Goal: Communication & Community: Answer question/provide support

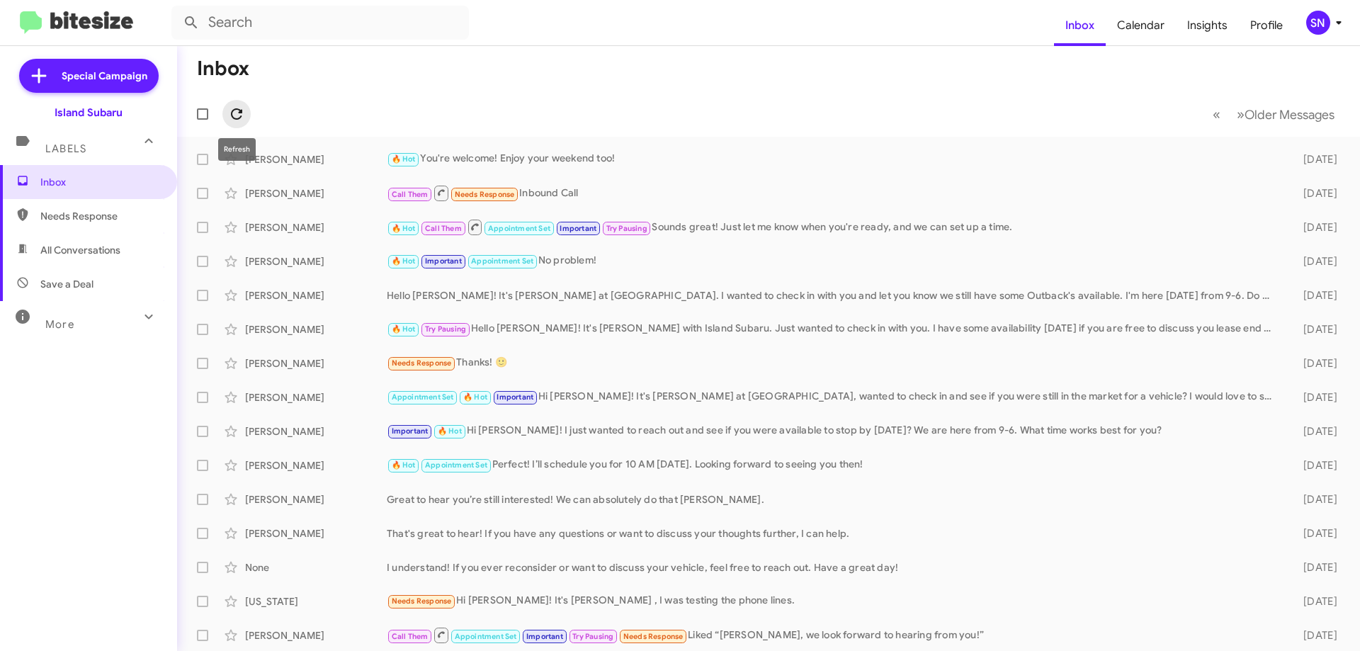
click at [249, 115] on span at bounding box center [236, 114] width 28 height 17
click at [237, 106] on icon at bounding box center [236, 114] width 17 height 17
click at [1334, 25] on icon at bounding box center [1338, 22] width 17 height 17
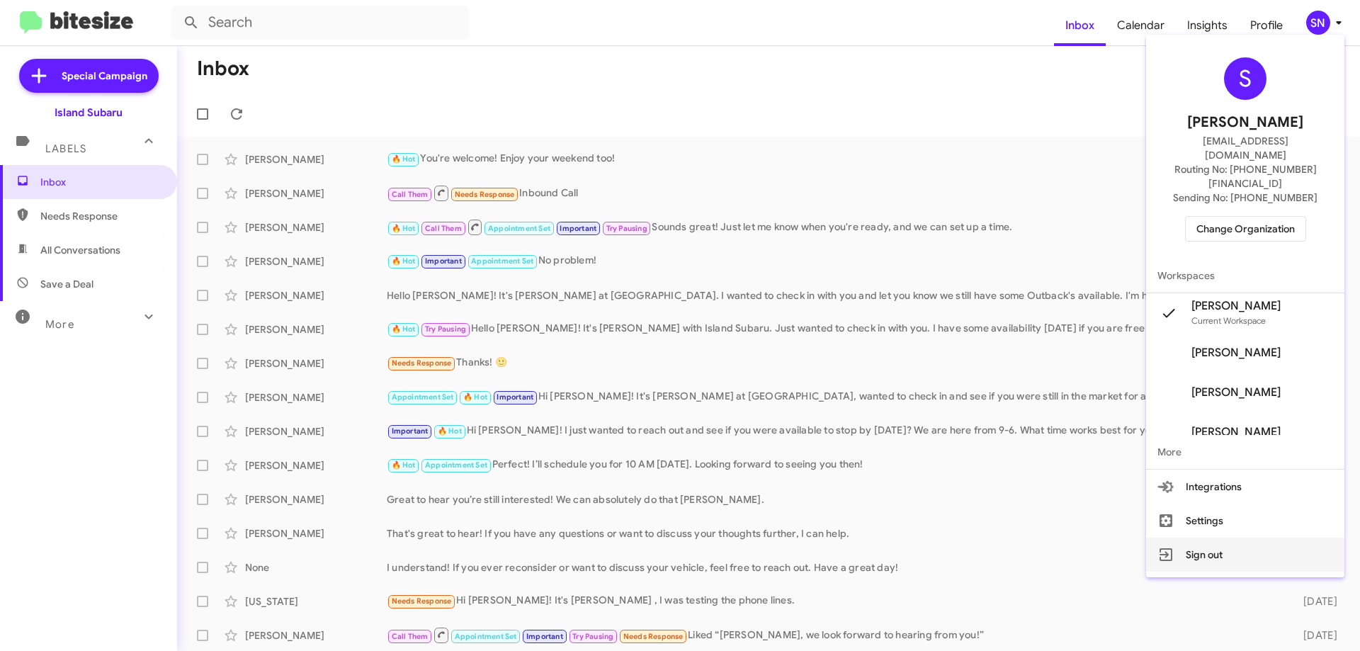
click at [1230, 537] on button "Sign out" at bounding box center [1245, 554] width 198 height 34
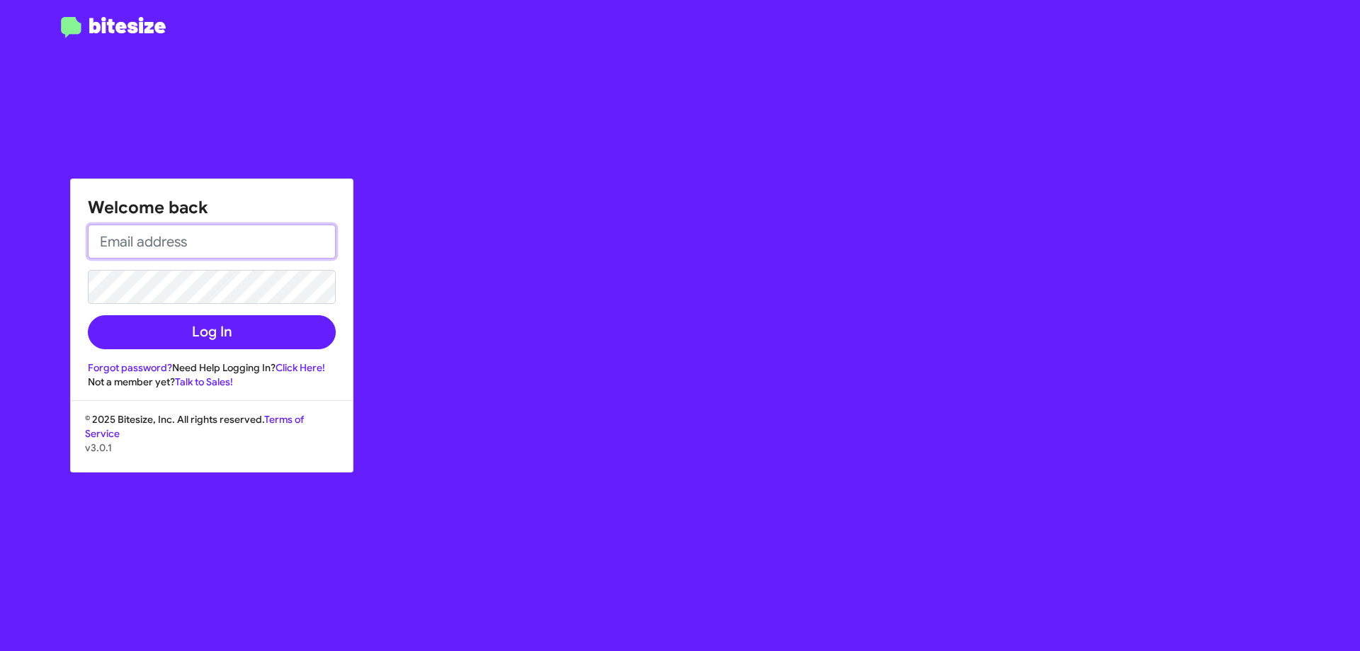
click at [108, 237] on input "email" at bounding box center [212, 241] width 248 height 34
type input "[EMAIL_ADDRESS][DOMAIN_NAME]"
click at [88, 315] on button "Log In" at bounding box center [212, 332] width 248 height 34
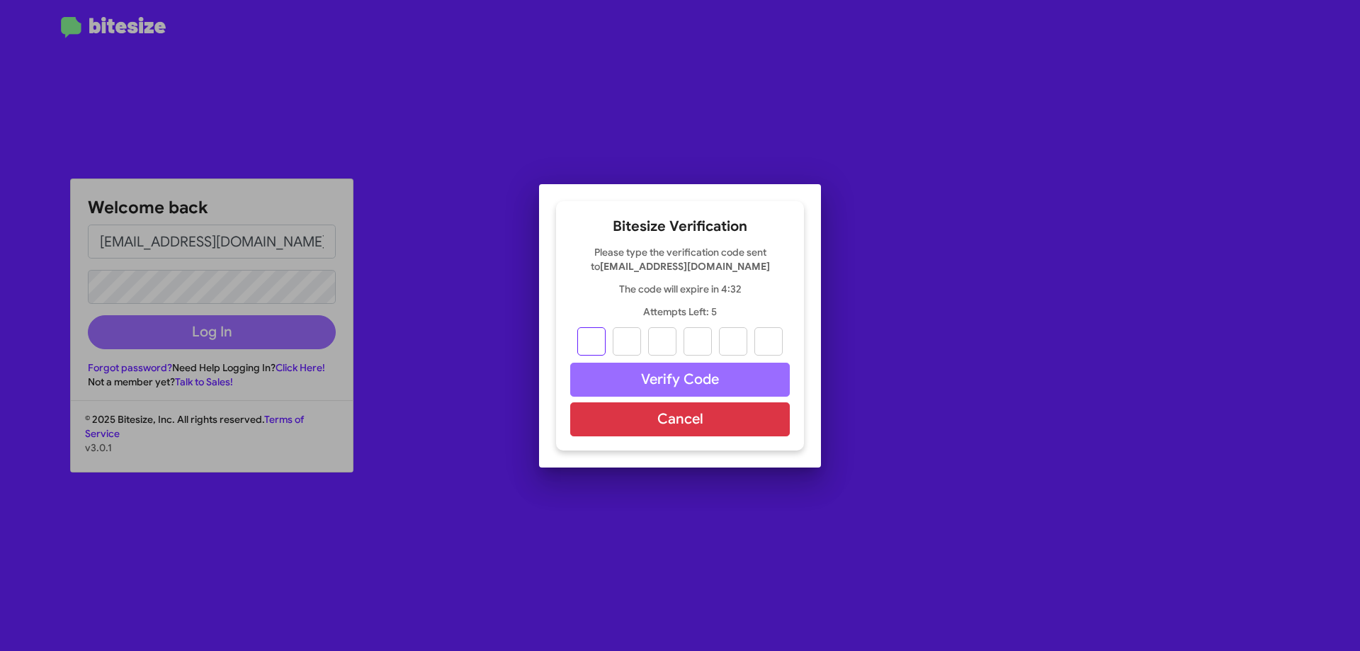
type input "8"
type input "3"
type input "7"
type input "9"
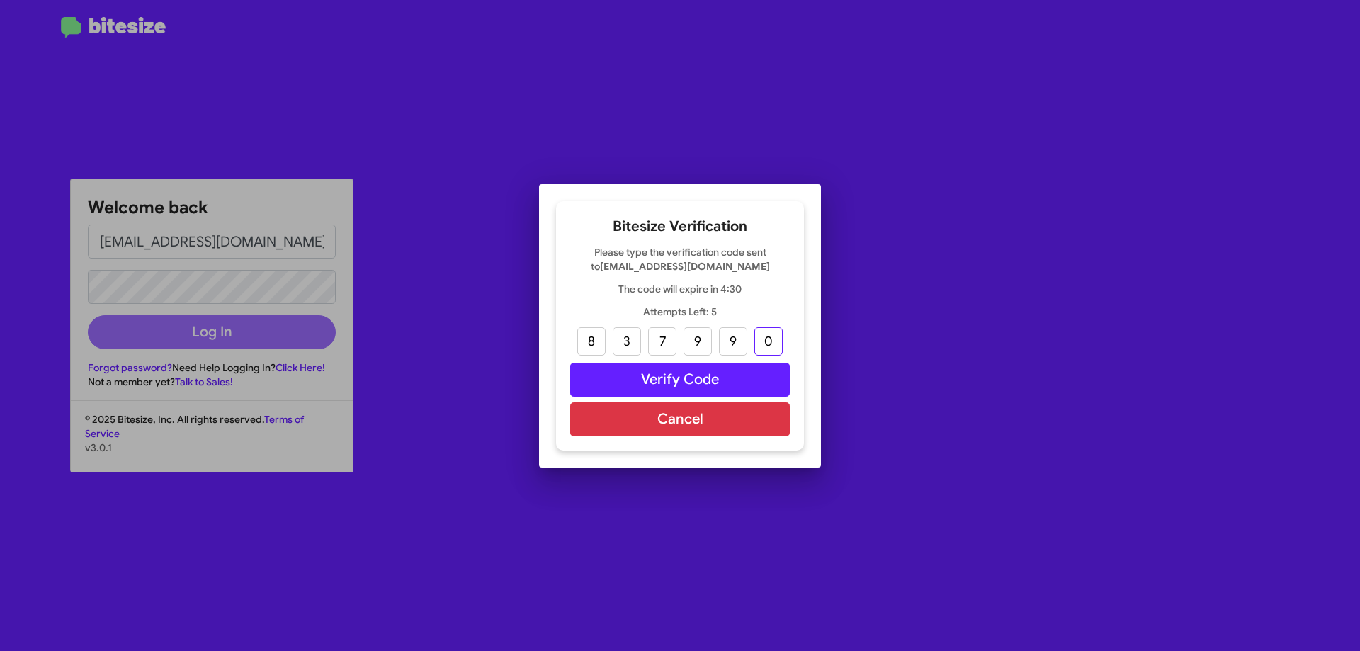
type input "0"
click at [684, 380] on button "Verify Code" at bounding box center [680, 380] width 220 height 34
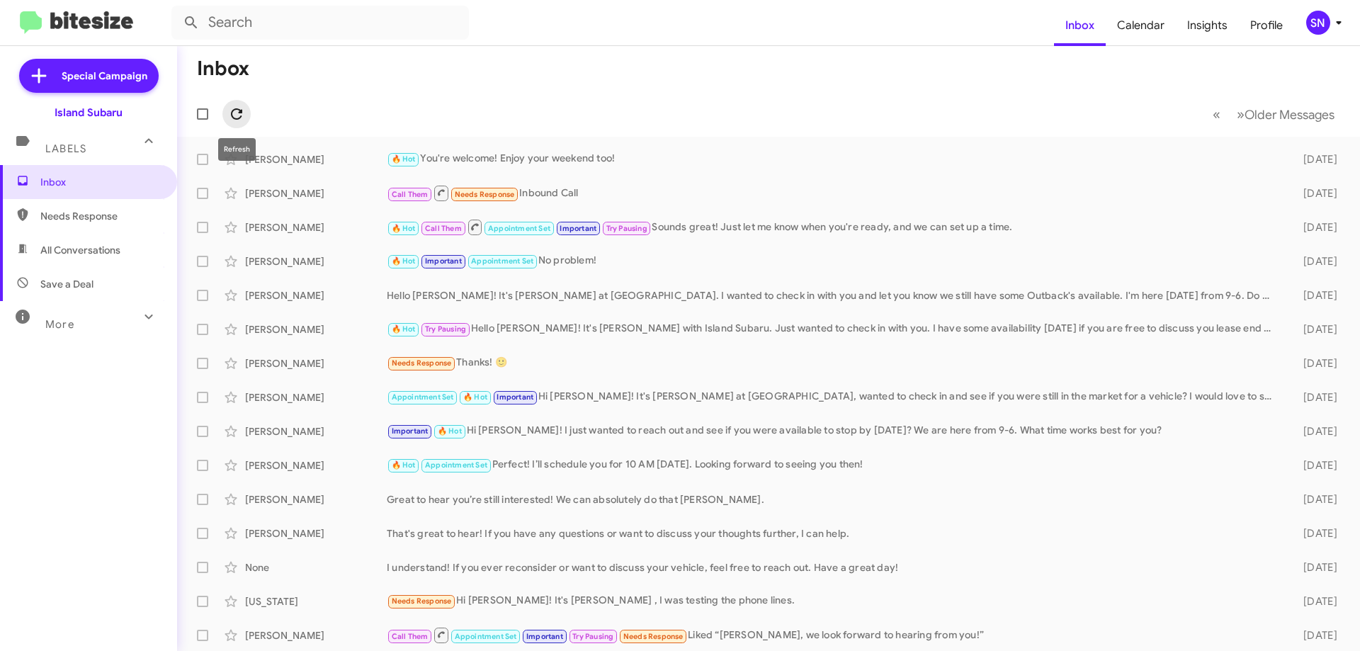
click at [232, 119] on icon at bounding box center [236, 114] width 17 height 17
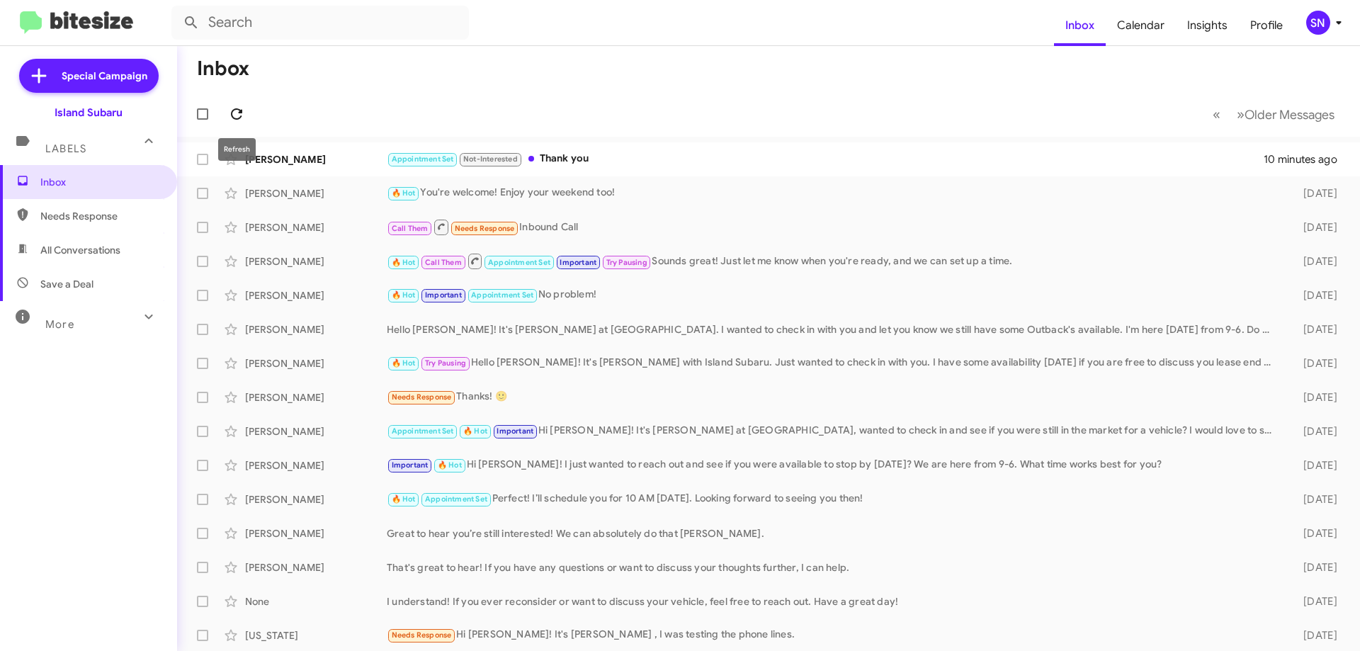
click at [237, 118] on icon at bounding box center [236, 114] width 17 height 17
click at [239, 108] on icon at bounding box center [236, 114] width 17 height 17
click at [234, 117] on icon at bounding box center [236, 114] width 17 height 17
click at [1059, 173] on div "[PERSON_NAME] Appointment Set Not-Interested Thank you 11 minutes ago" at bounding box center [768, 159] width 1160 height 28
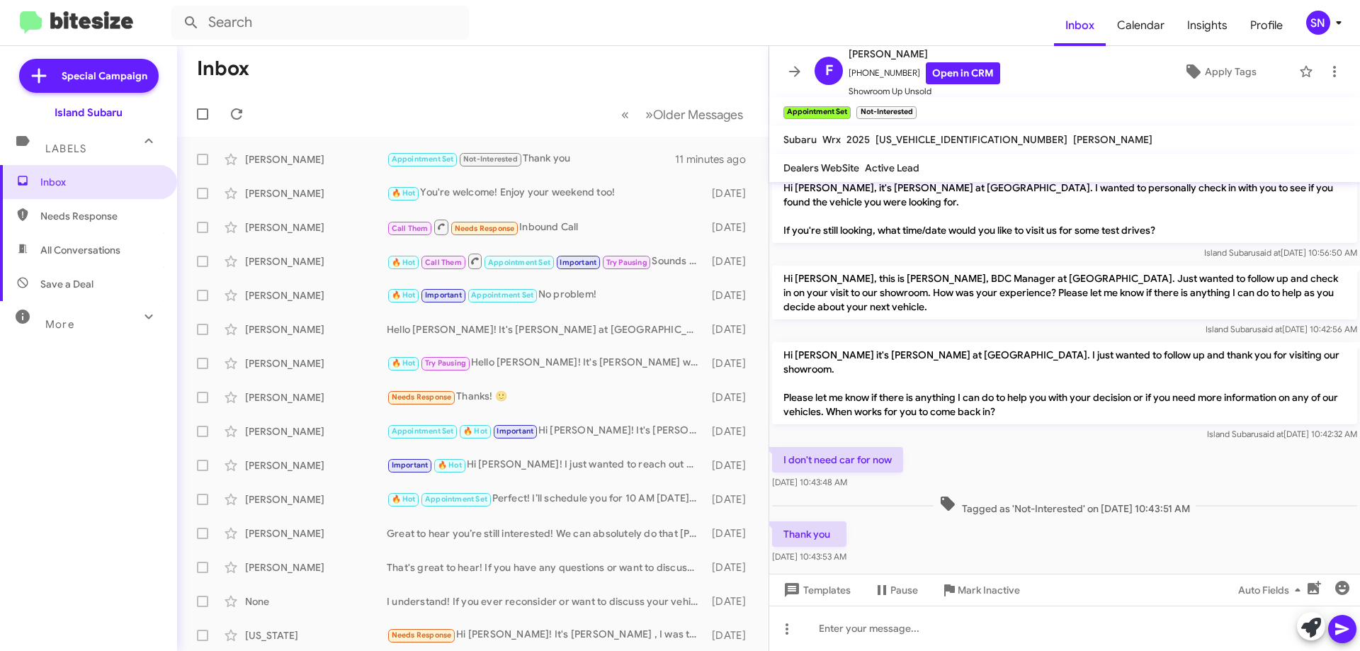
scroll to position [308, 0]
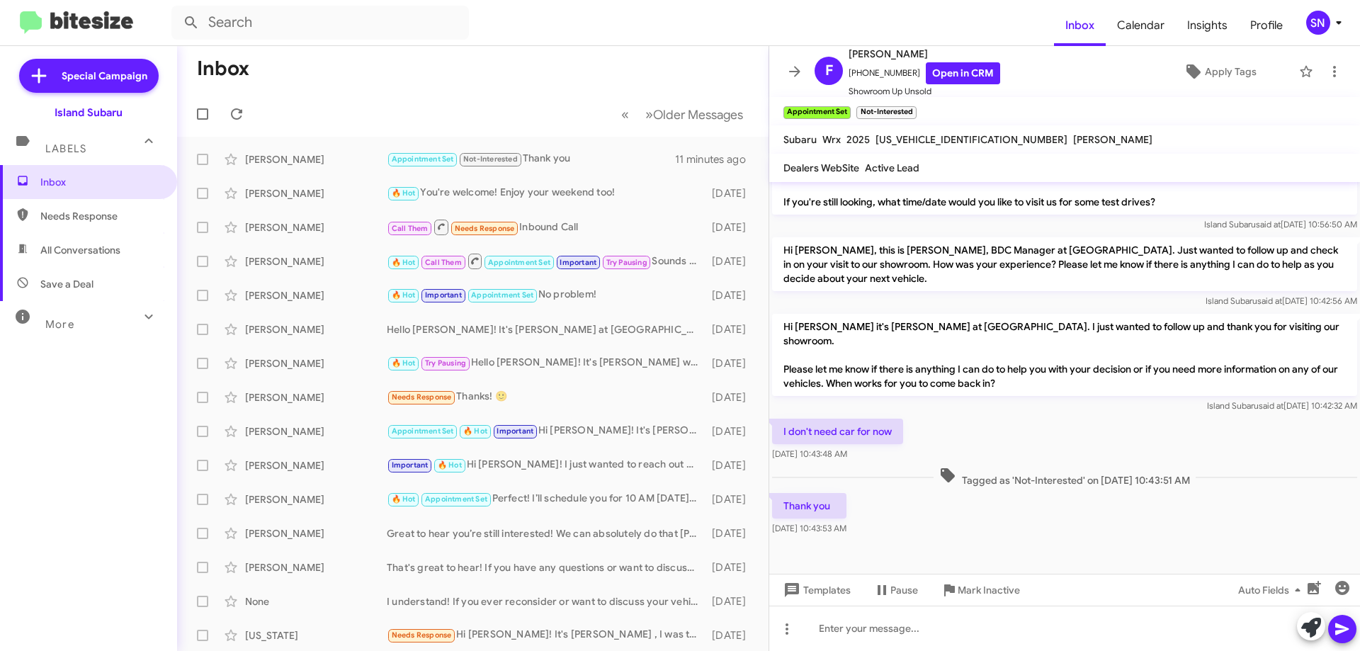
click at [782, 57] on mat-toolbar "F [PERSON_NAME] [PHONE_NUMBER] Open in CRM Showroom Up Unsold Apply Tags" at bounding box center [1064, 71] width 591 height 51
click at [798, 76] on icon at bounding box center [794, 71] width 17 height 17
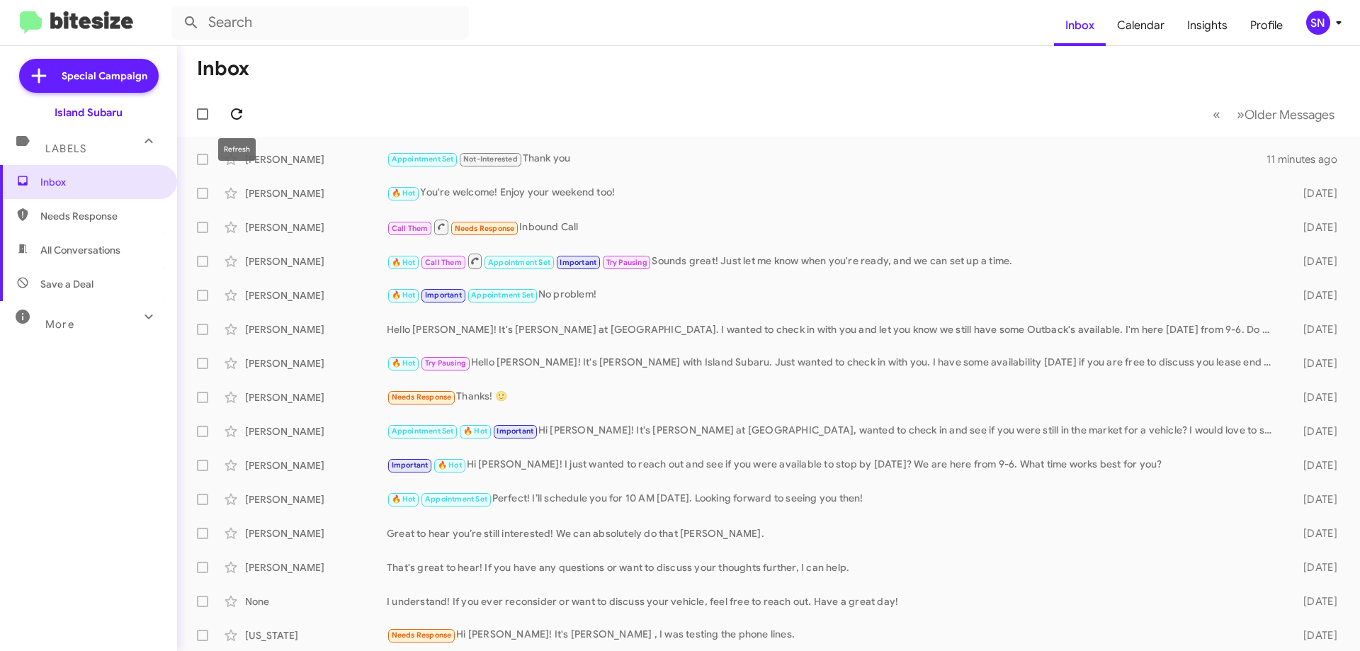
click at [248, 110] on span at bounding box center [236, 114] width 28 height 17
click at [231, 106] on icon at bounding box center [236, 114] width 17 height 17
click at [237, 111] on icon at bounding box center [236, 114] width 17 height 17
click at [242, 113] on icon at bounding box center [236, 114] width 17 height 17
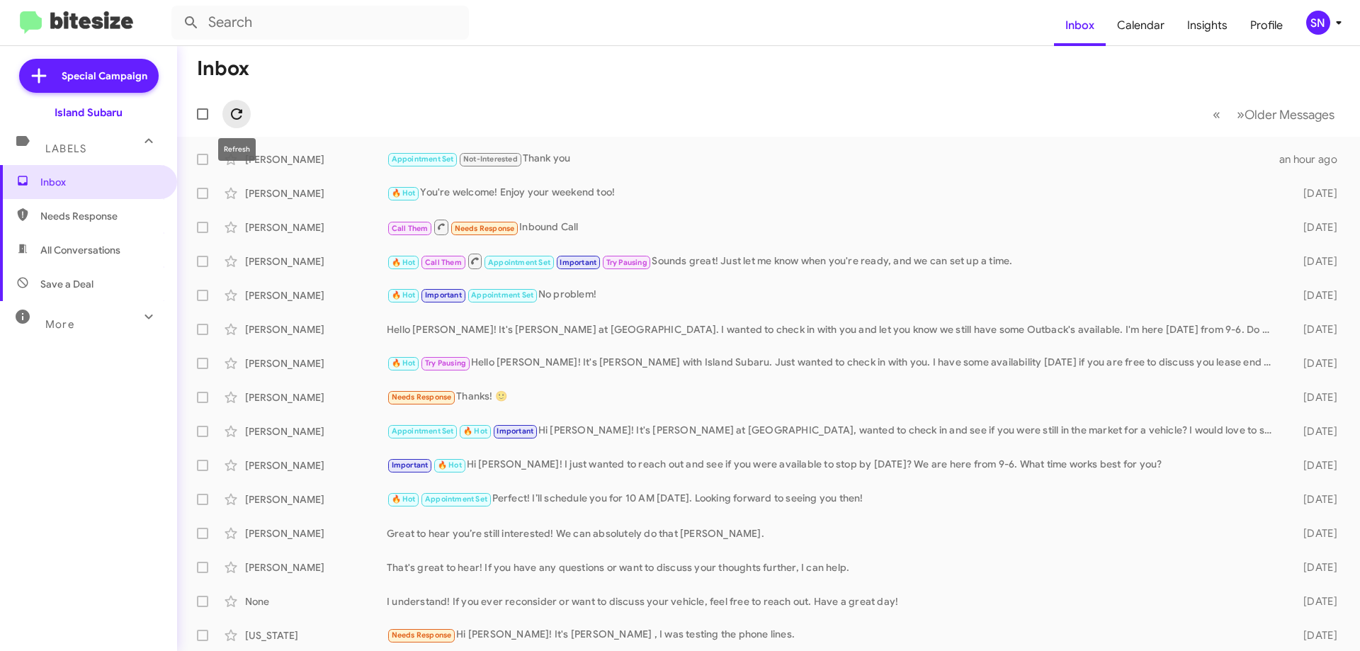
click at [240, 119] on icon at bounding box center [236, 114] width 17 height 17
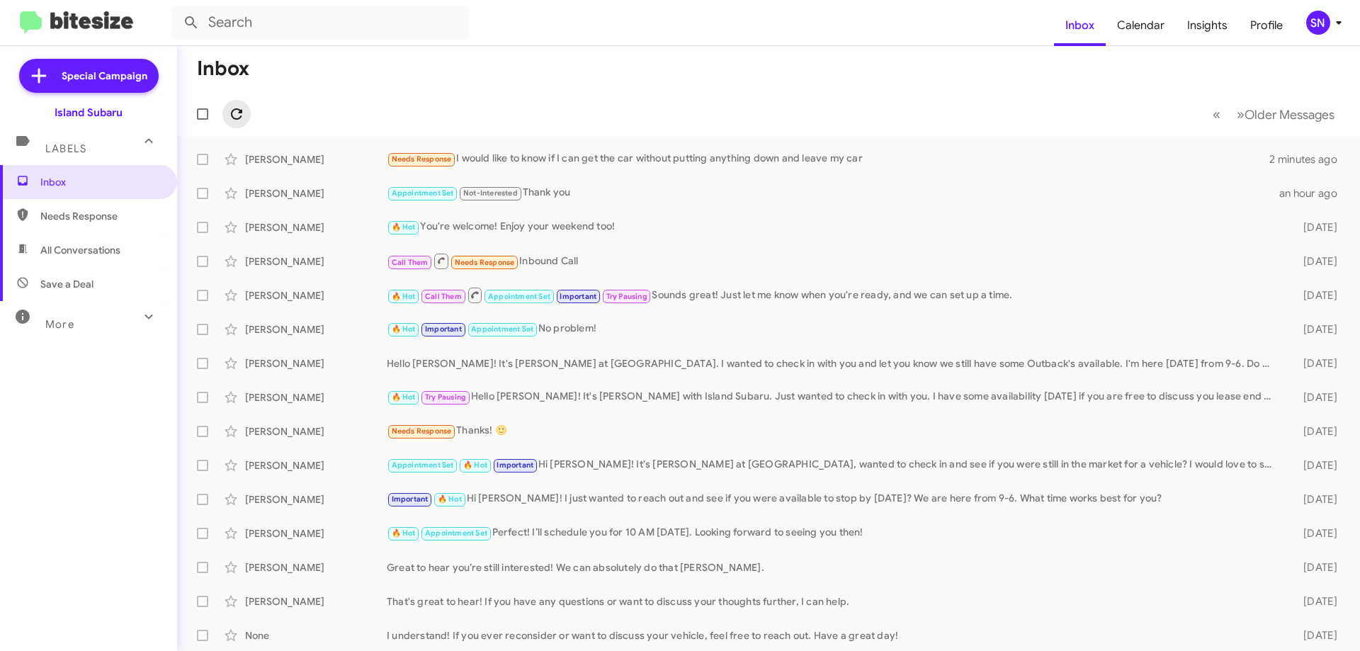
click at [240, 118] on icon at bounding box center [236, 113] width 11 height 11
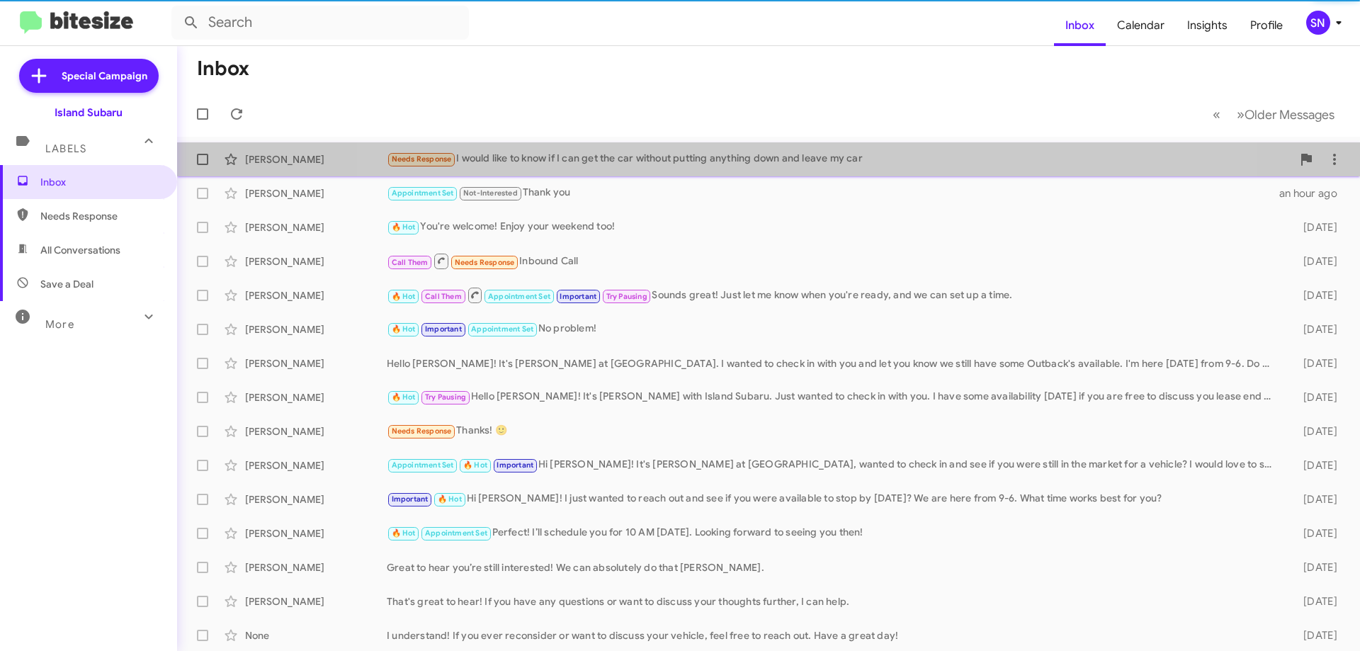
click at [779, 152] on div "Needs Response I would like to know if I can get the car without putting anythi…" at bounding box center [839, 159] width 905 height 16
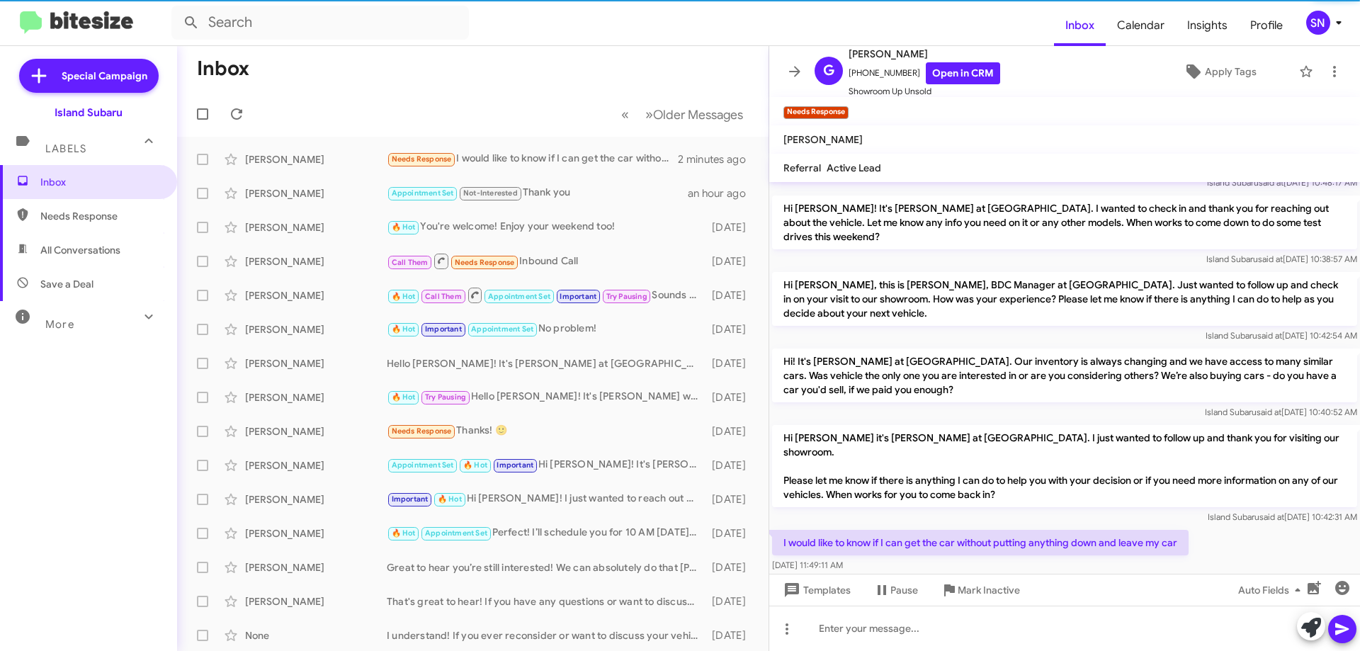
scroll to position [451, 0]
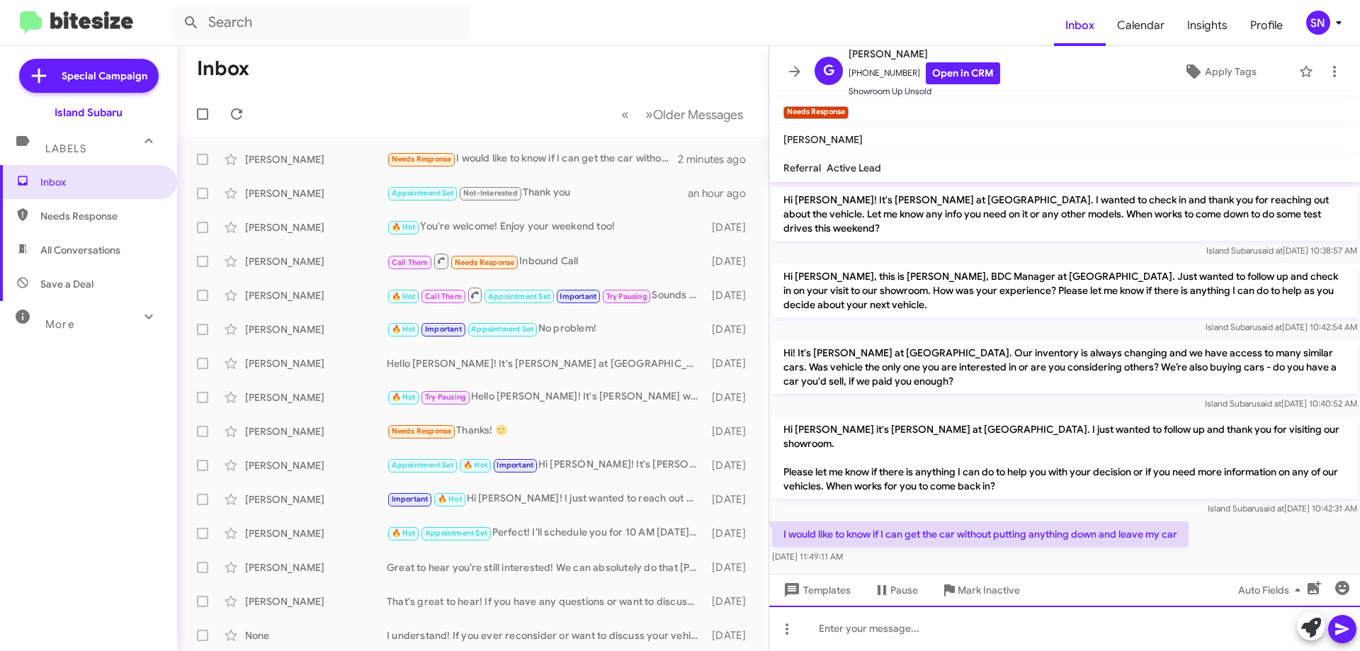
click at [876, 625] on div at bounding box center [1064, 627] width 591 height 45
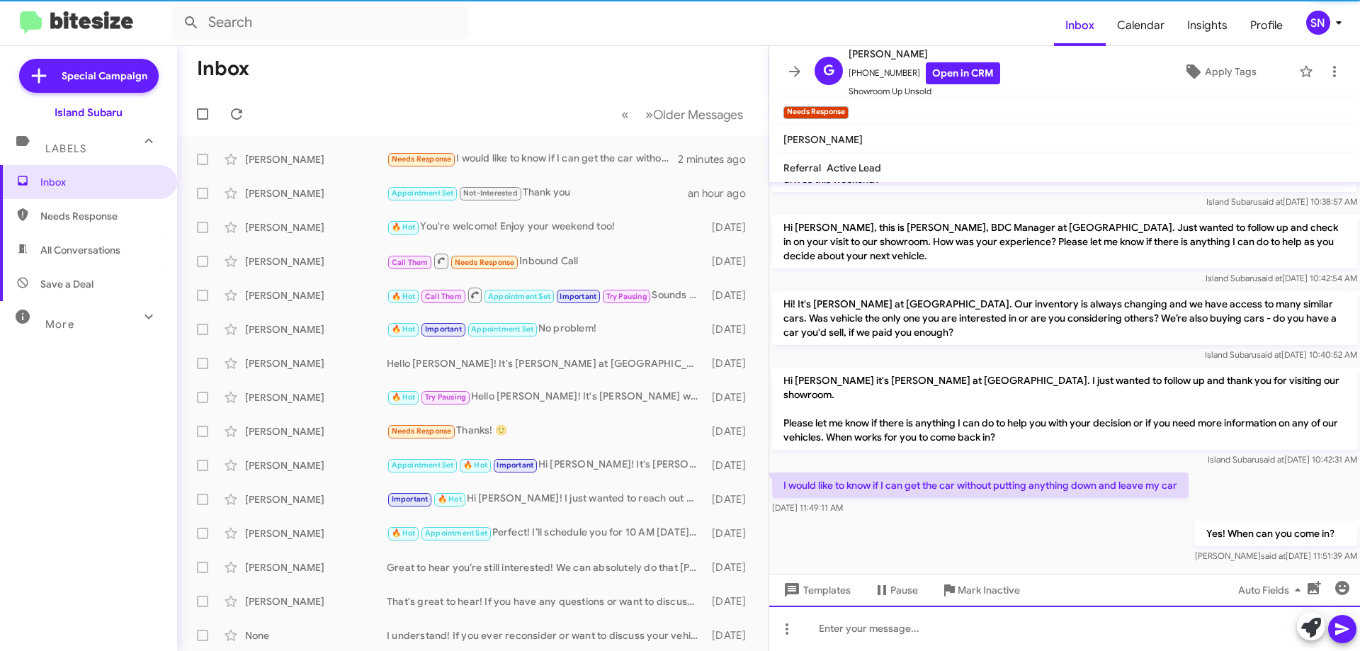
scroll to position [503, 0]
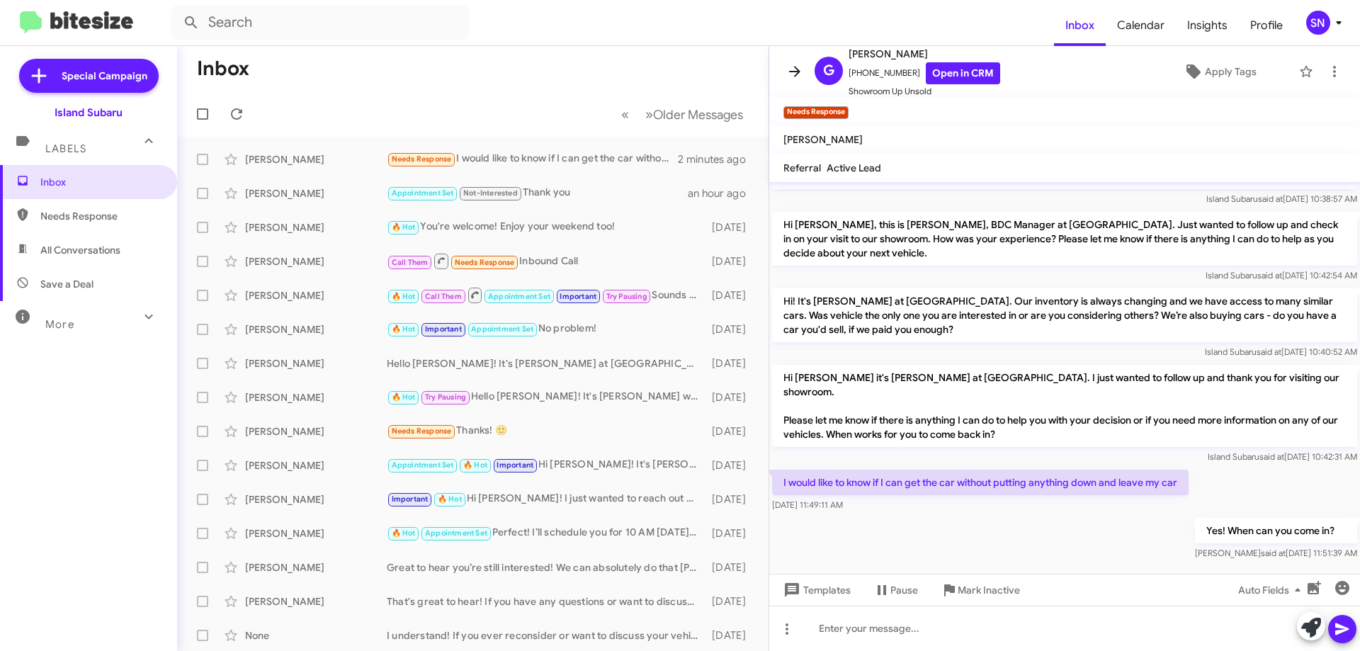
click at [799, 68] on icon at bounding box center [794, 71] width 17 height 17
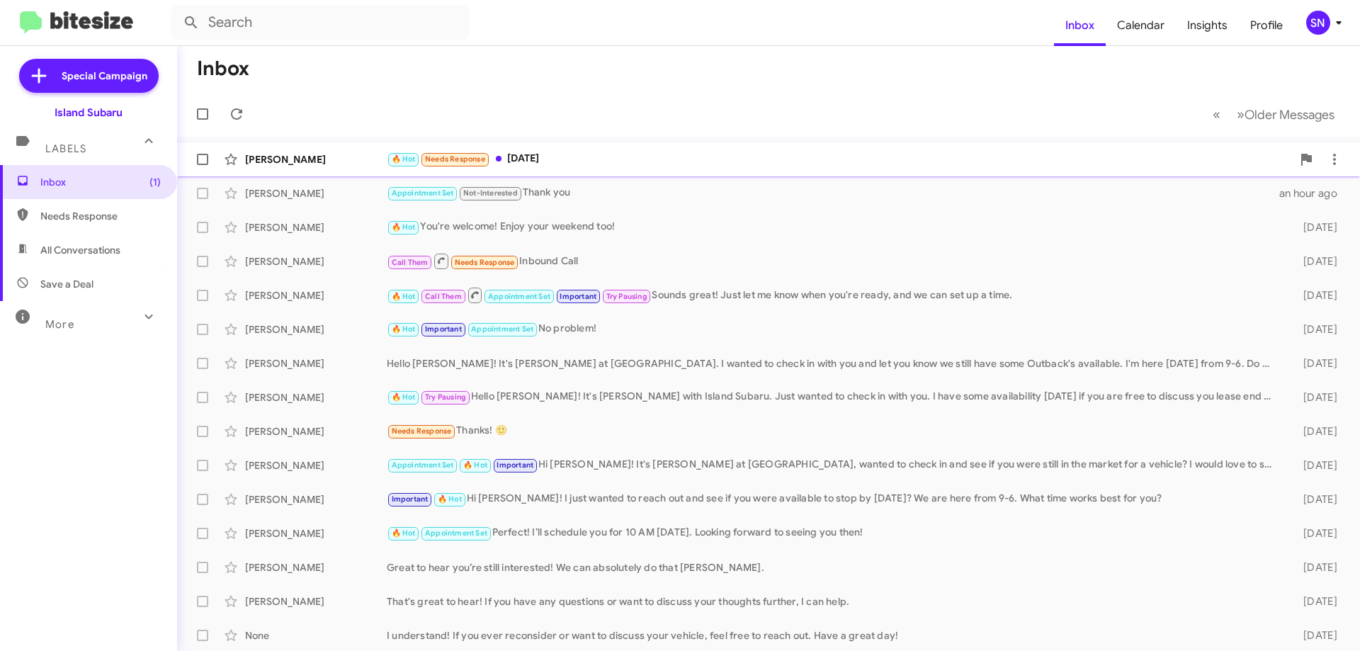
click at [586, 171] on div "[PERSON_NAME] 🔥 Hot Needs Response [DATE]" at bounding box center [768, 159] width 1160 height 28
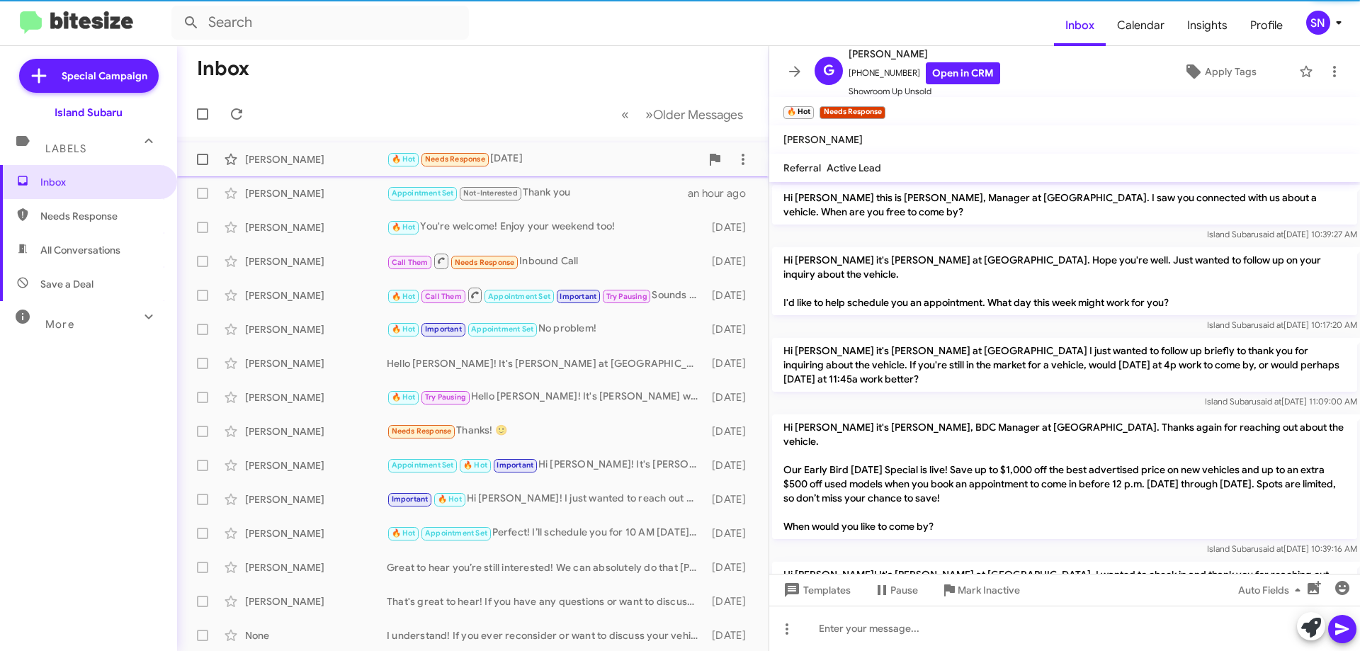
scroll to position [554, 0]
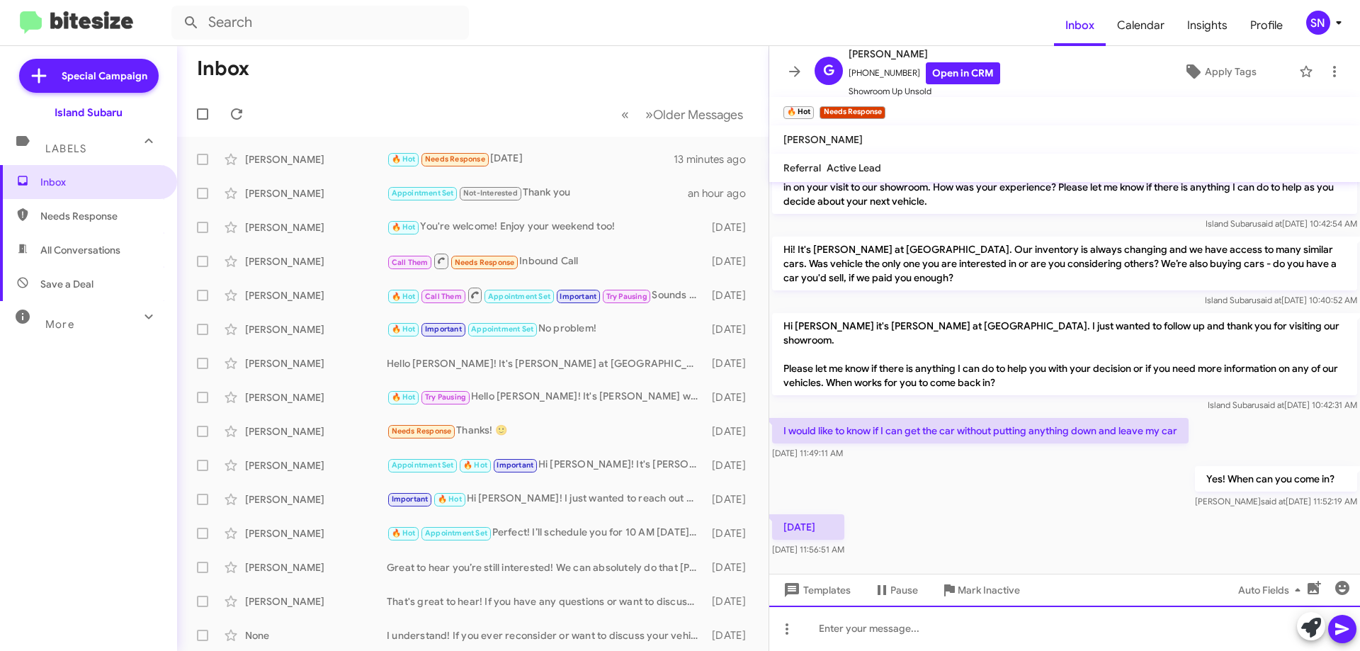
click at [858, 632] on div at bounding box center [1064, 627] width 591 height 45
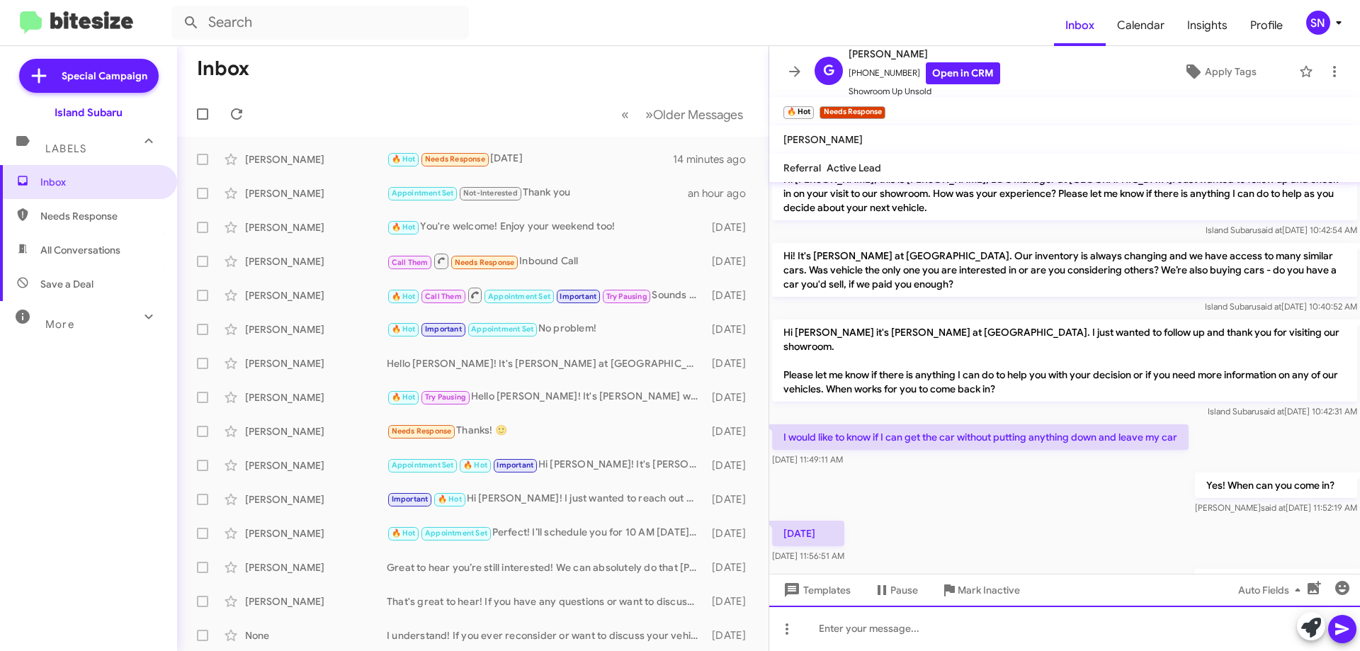
scroll to position [606, 0]
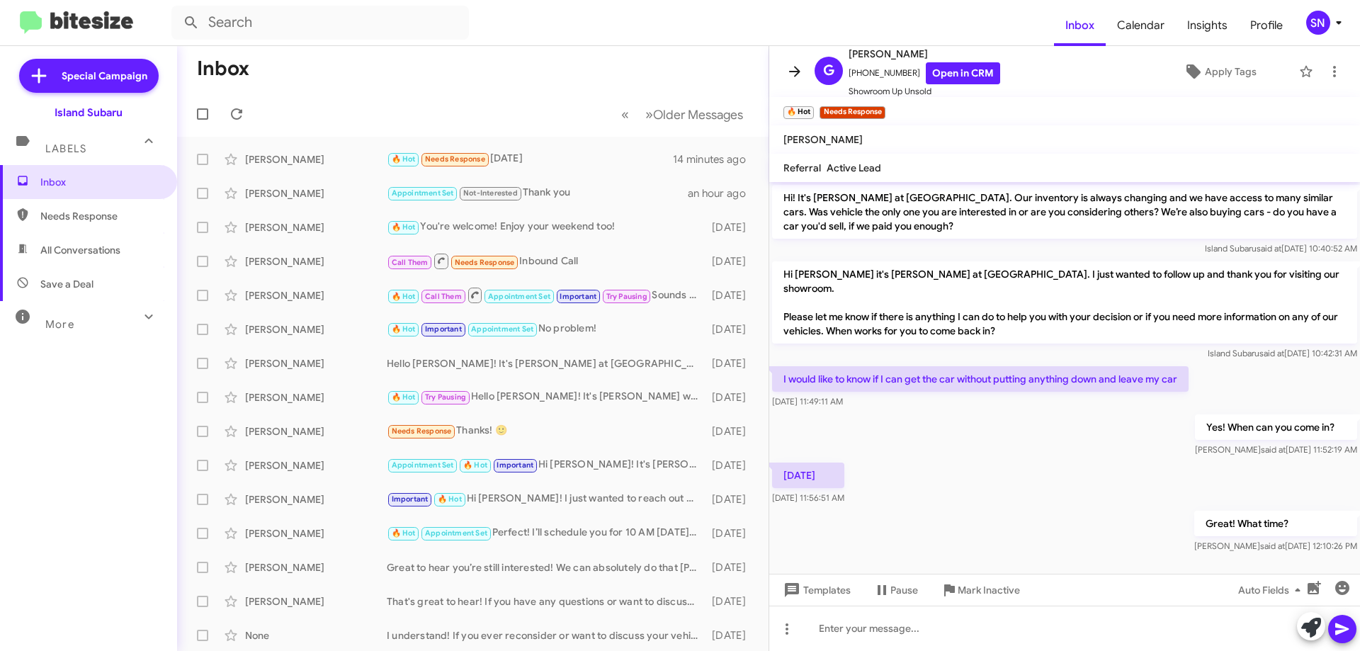
click at [790, 74] on icon at bounding box center [794, 71] width 17 height 17
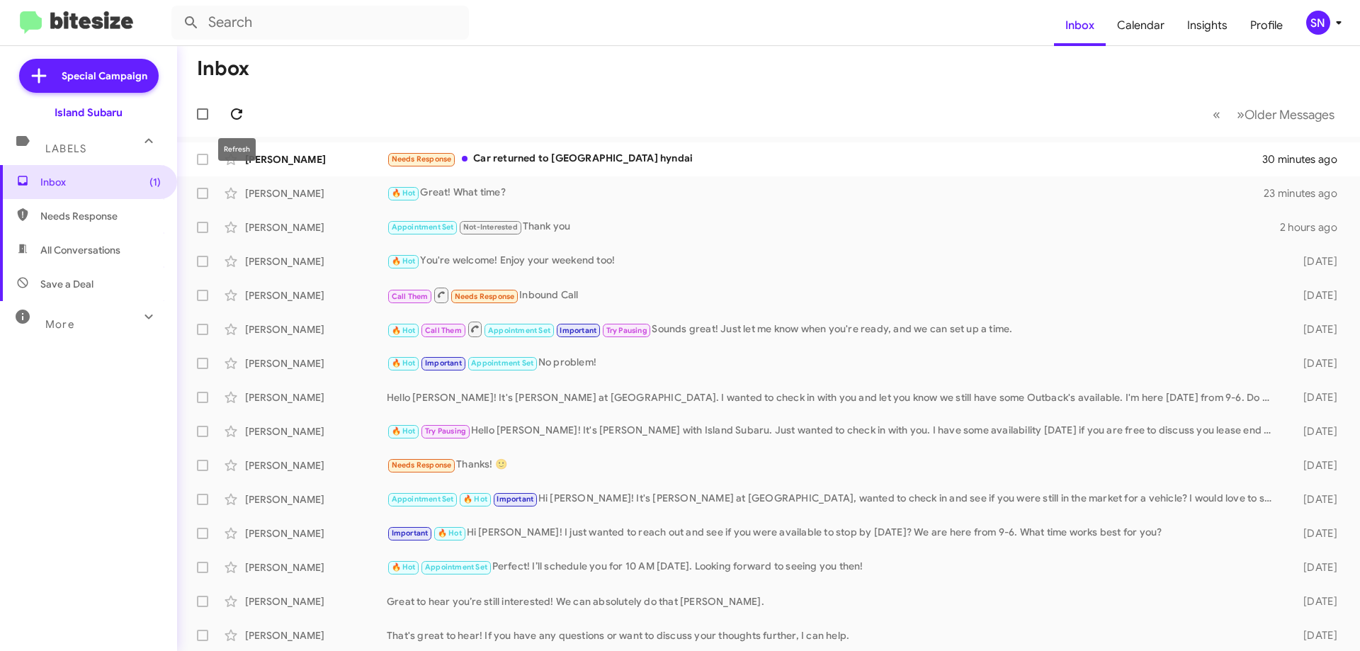
click at [237, 117] on icon at bounding box center [236, 114] width 17 height 17
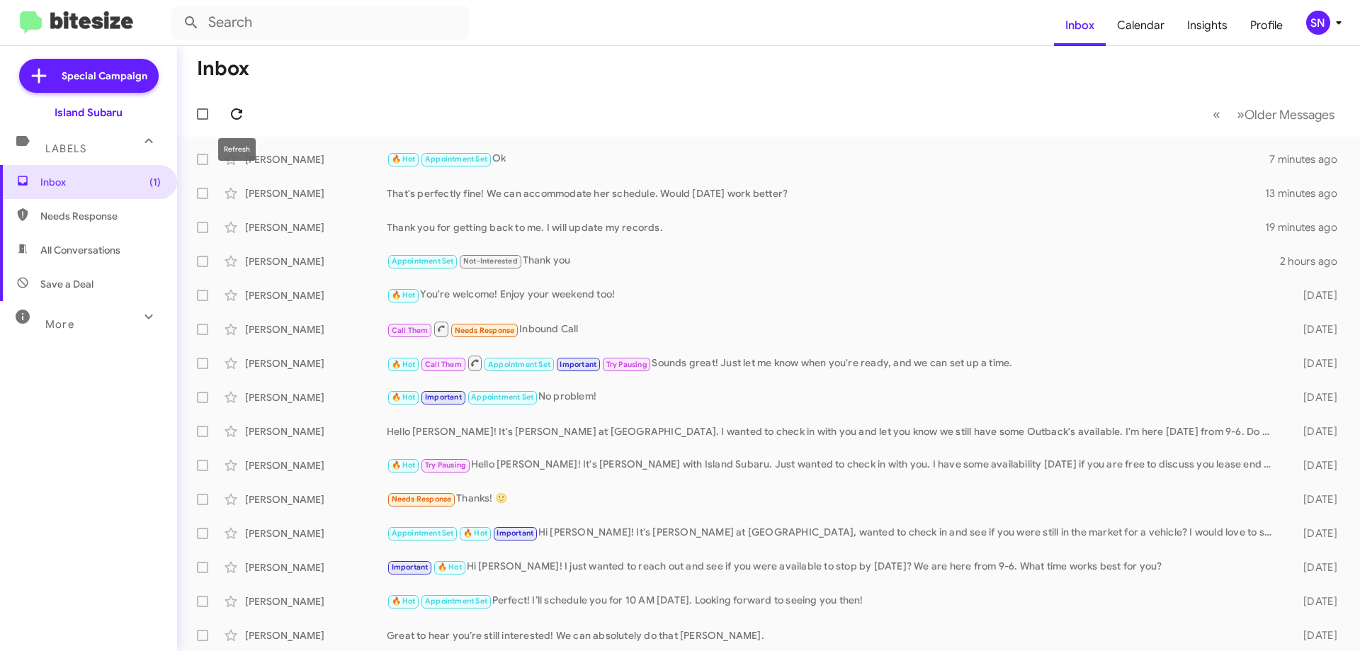
click at [234, 108] on icon at bounding box center [236, 114] width 17 height 17
